Goal: Navigation & Orientation: Find specific page/section

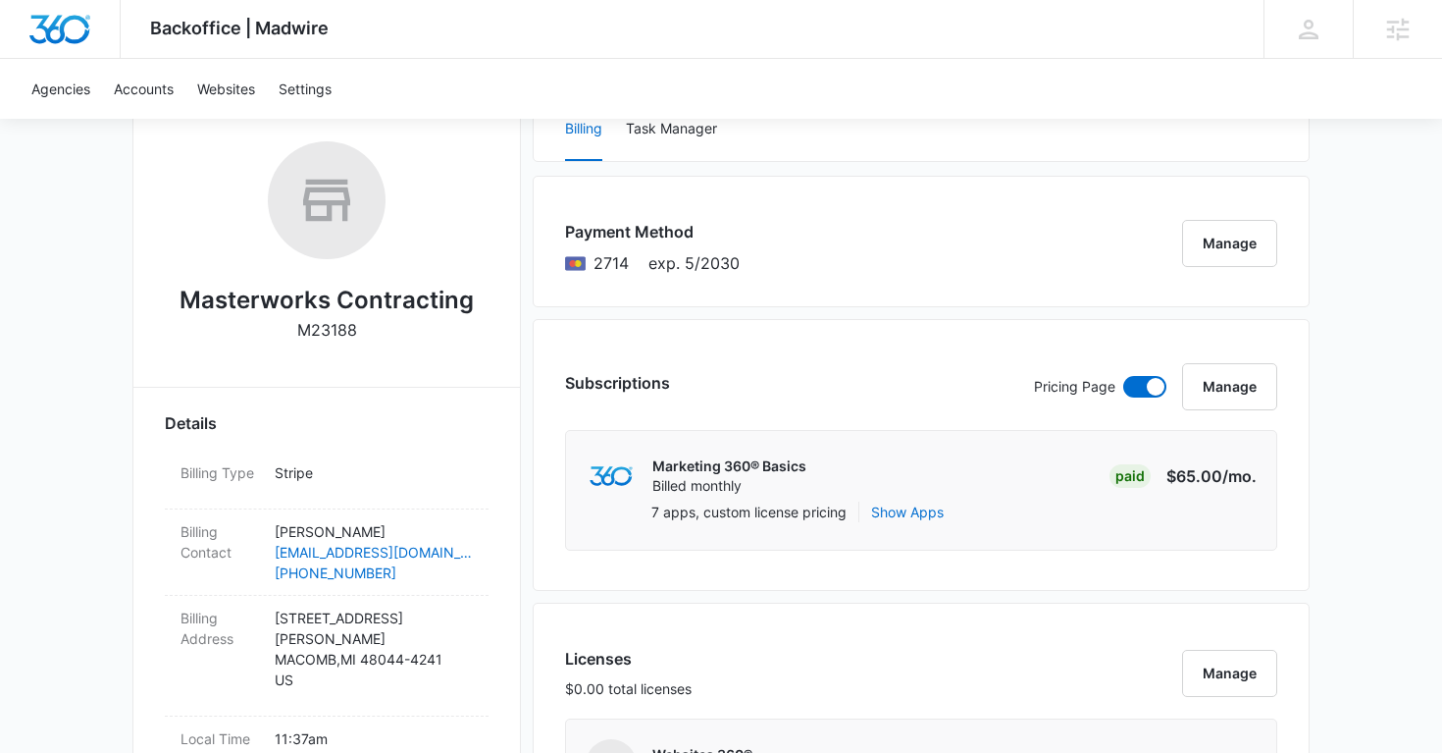
scroll to position [504, 0]
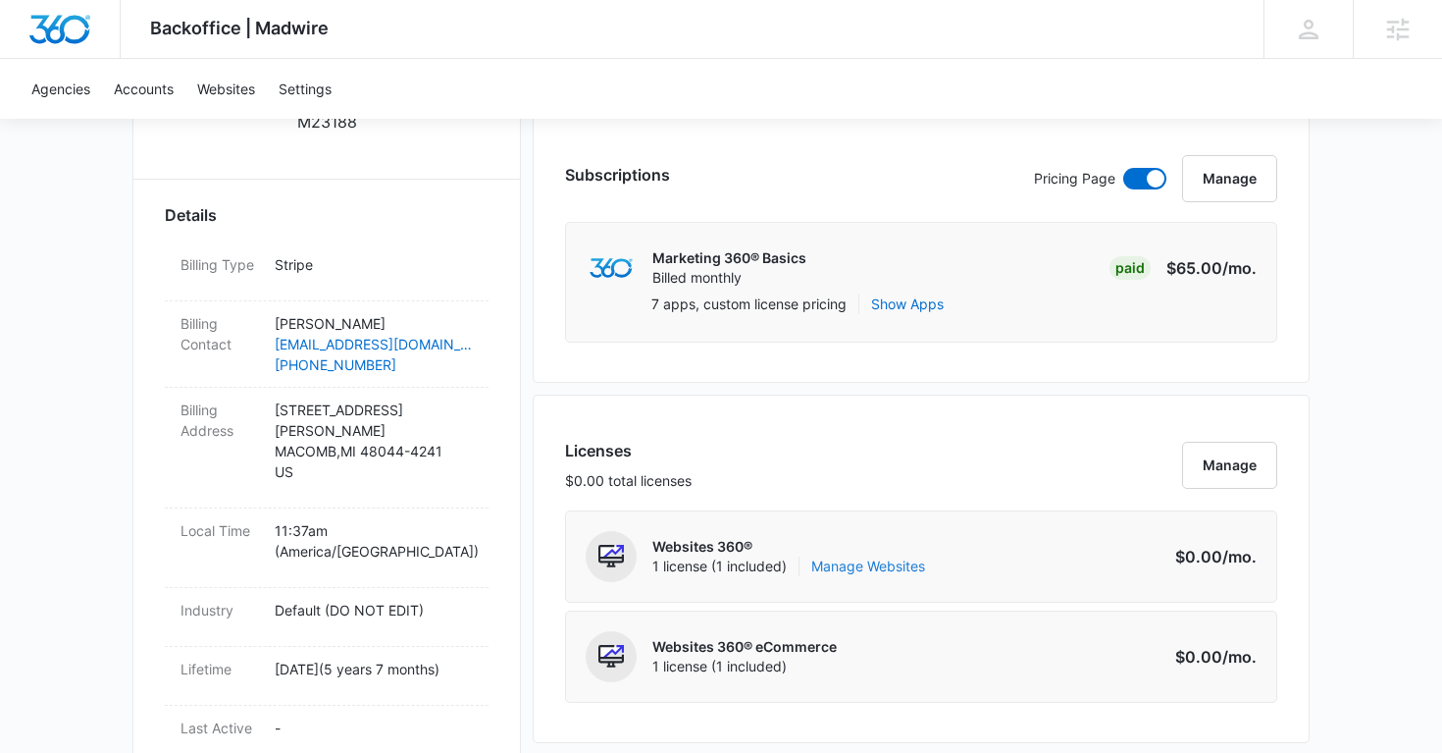
click at [895, 571] on link "Manage Websites" at bounding box center [868, 566] width 114 height 20
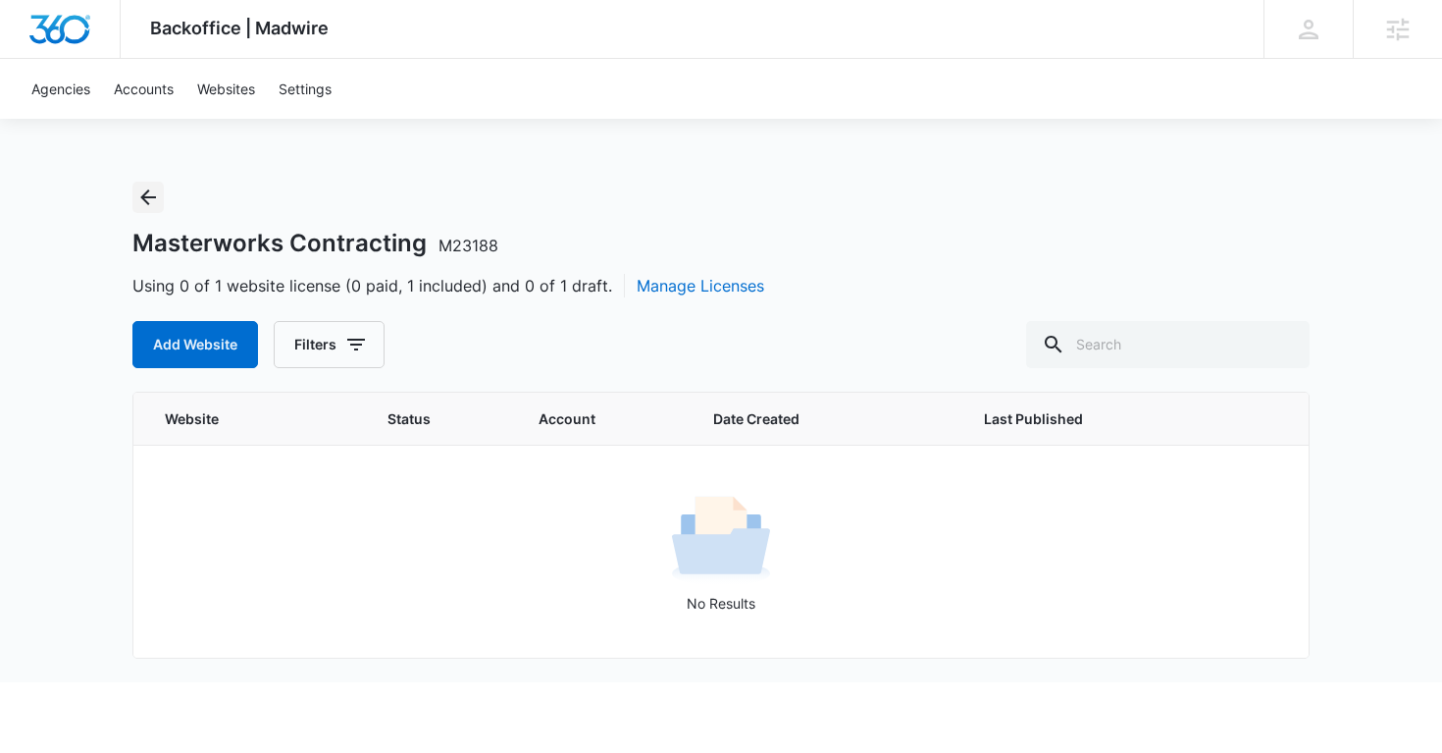
click at [145, 199] on icon "Back" at bounding box center [148, 197] width 16 height 16
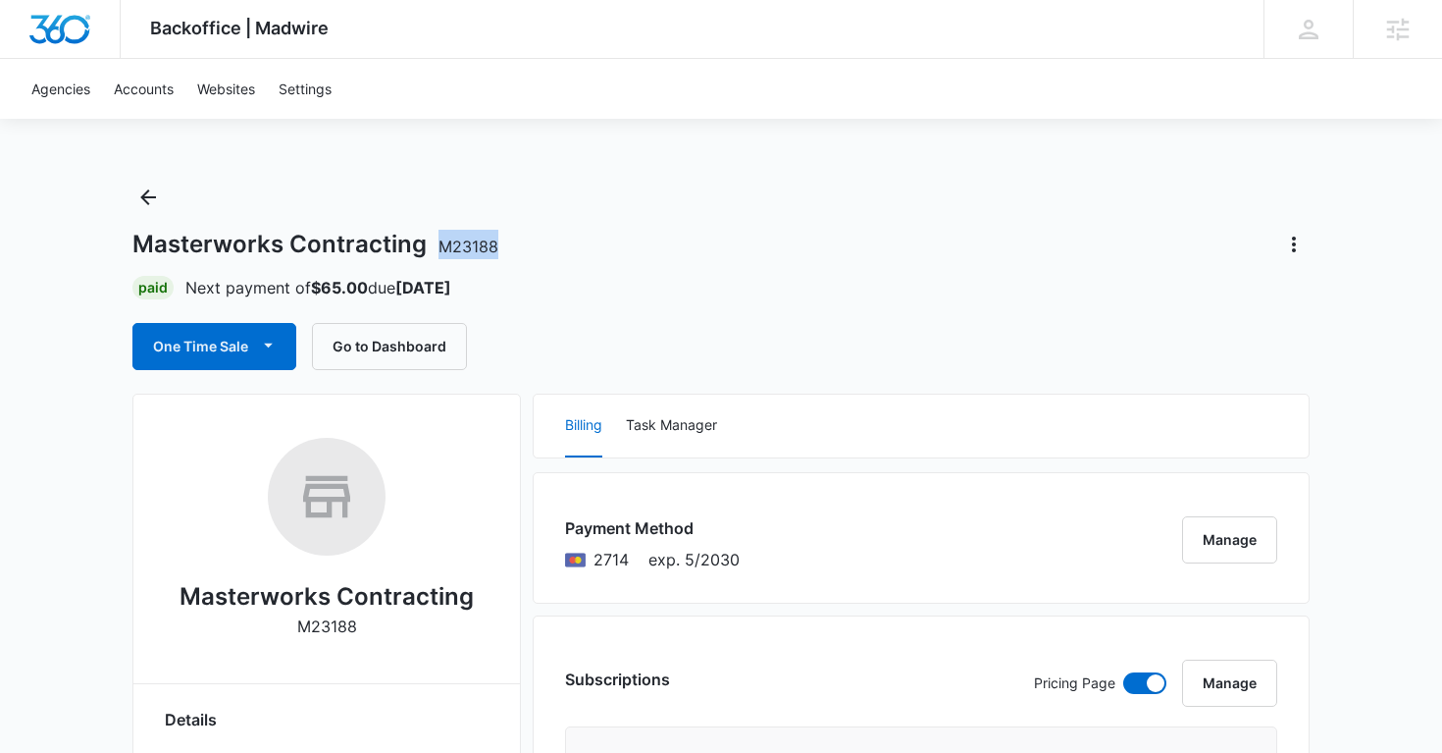
drag, startPoint x: 495, startPoint y: 244, endPoint x: 438, endPoint y: 243, distance: 57.9
click at [435, 243] on div "Masterworks Contracting M23188" at bounding box center [720, 244] width 1177 height 31
